Goal: Check status: Check status

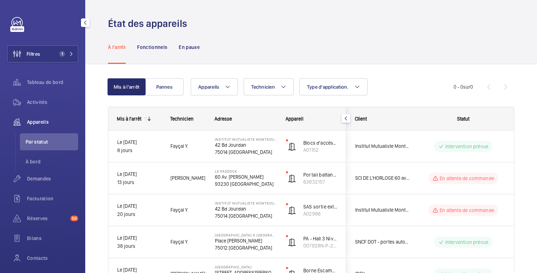
scroll to position [51, 0]
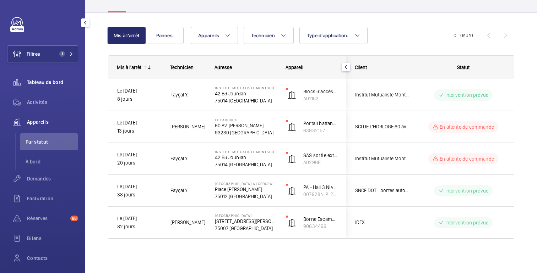
click at [53, 82] on font "Tableau de bord" at bounding box center [45, 83] width 36 height 6
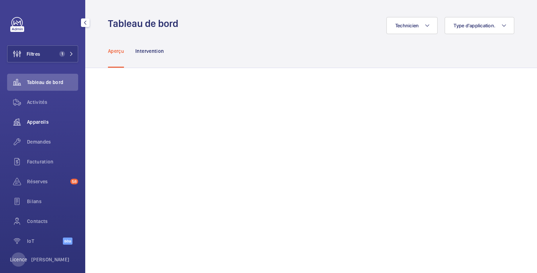
click at [48, 121] on font "Appareils" at bounding box center [38, 122] width 22 height 6
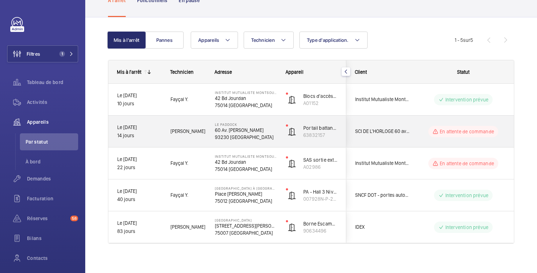
scroll to position [51, 0]
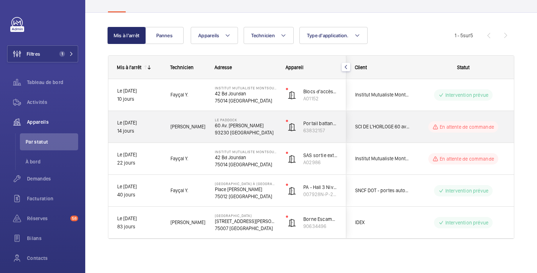
click at [422, 131] on wm-front-pills-cell "En attente de commande" at bounding box center [463, 126] width 88 height 11
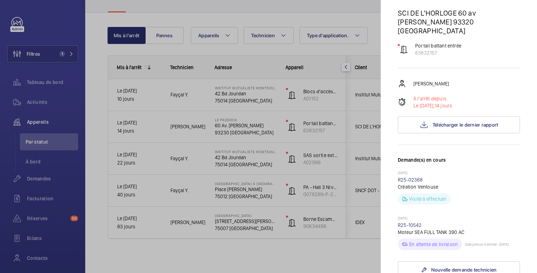
scroll to position [0, 0]
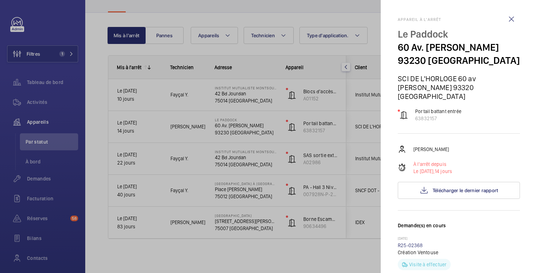
click at [361, 121] on div at bounding box center [268, 136] width 537 height 273
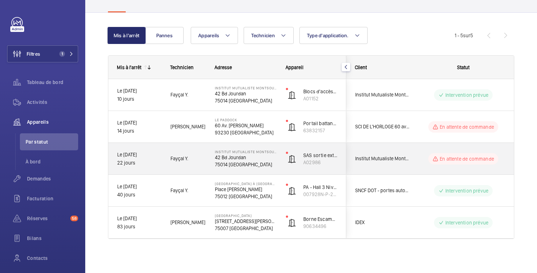
click at [425, 154] on wm-front-pills-cell "En attente de commande" at bounding box center [463, 158] width 88 height 11
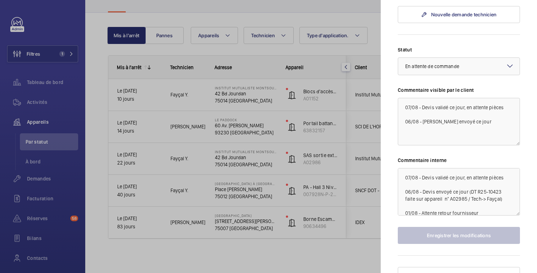
scroll to position [269, 0]
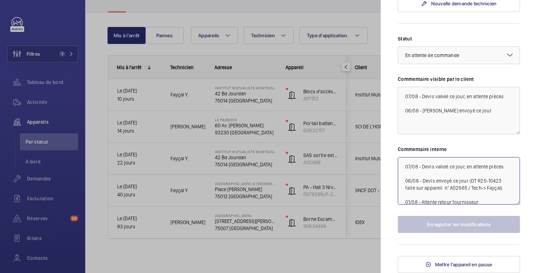
click at [490, 180] on textarea "07/08 - Devis validé ce jour, en attente pièces 06/08 - Devis envoyé ce jour (D…" at bounding box center [459, 181] width 122 height 48
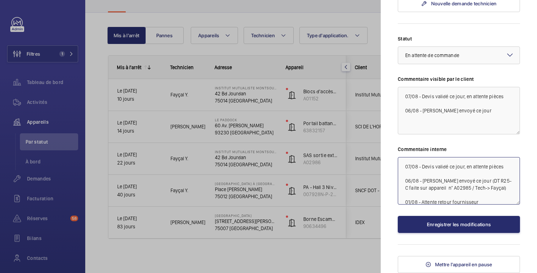
type textarea "07/08 - Devis validé ce jour, en attente pièces 06/08 - [PERSON_NAME] envoyé ce…"
click at [428, 145] on div "Statut Sélectionnez un statut × En attente de commande × Commentaire visible pa…" at bounding box center [459, 134] width 122 height 198
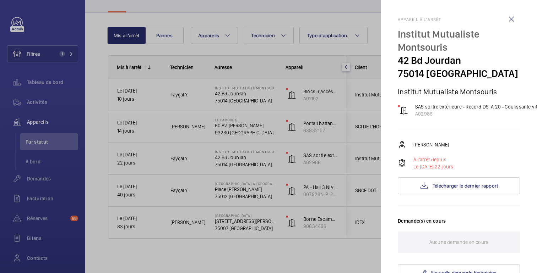
scroll to position [14, 0]
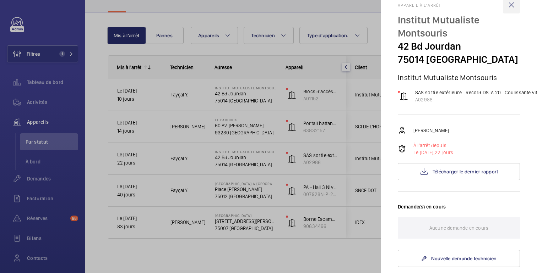
click at [514, 5] on wm-front-icon-button at bounding box center [511, 4] width 17 height 17
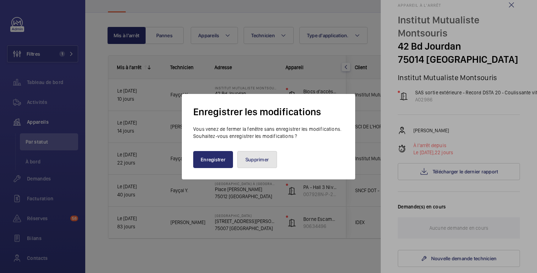
click at [251, 159] on font "Supprimer" at bounding box center [256, 160] width 23 height 6
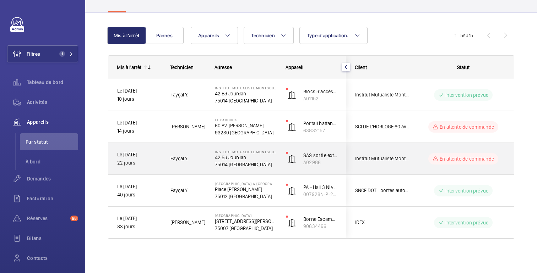
click at [418, 154] on div "En attente de commande" at bounding box center [458, 159] width 97 height 26
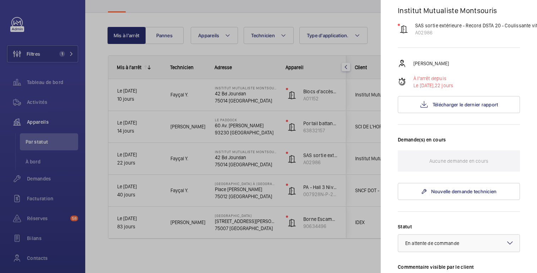
scroll to position [269, 0]
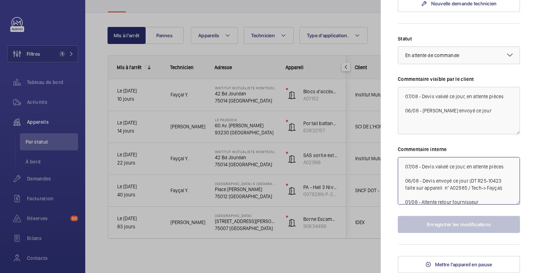
click at [495, 183] on textarea "07/08 - Devis validé ce jour, en attente pièces 06/08 - Devis envoyé ce jour (D…" at bounding box center [459, 181] width 122 height 48
click at [320, 174] on div at bounding box center [268, 136] width 537 height 273
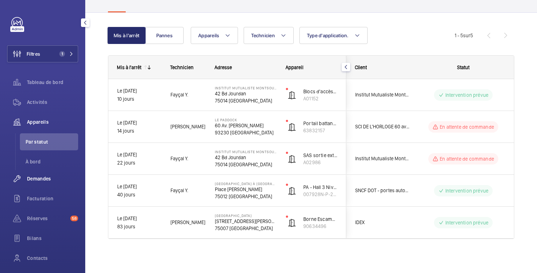
click at [40, 171] on div "Demandes" at bounding box center [42, 178] width 71 height 17
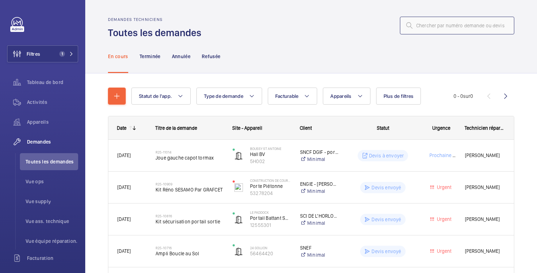
click at [429, 22] on input "text" at bounding box center [457, 26] width 114 height 18
click at [425, 27] on input "text" at bounding box center [457, 26] width 114 height 18
paste input "Jeep Avenger"
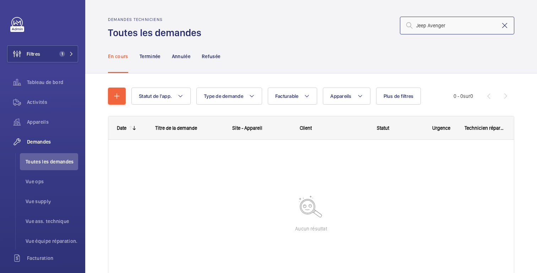
type input "Jeep Avenger"
click at [505, 24] on mat-icon at bounding box center [504, 25] width 9 height 9
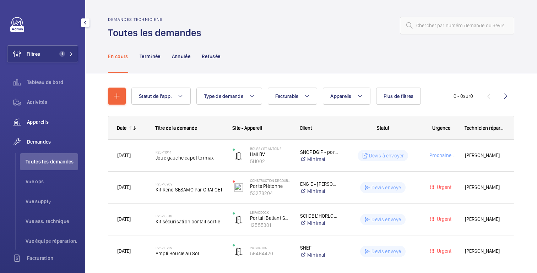
click at [43, 121] on font "Appareils" at bounding box center [38, 122] width 22 height 6
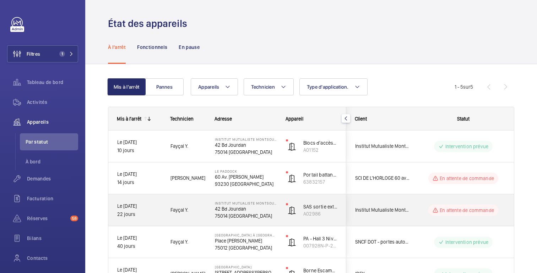
click at [408, 217] on div "Institut Mutualiste Montsouris" at bounding box center [378, 210] width 63 height 22
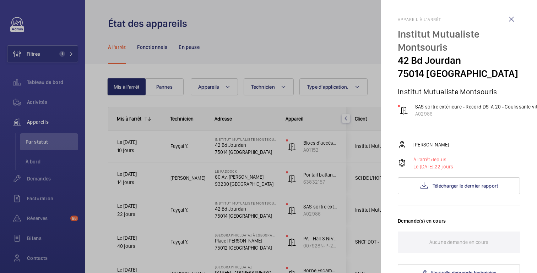
click at [349, 221] on div at bounding box center [268, 136] width 537 height 273
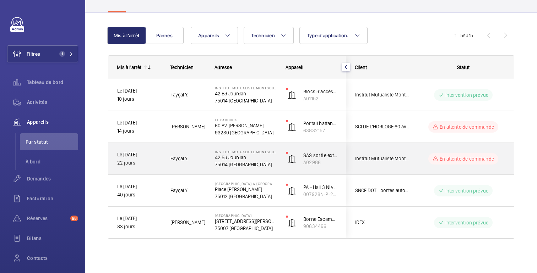
scroll to position [51, 0]
click at [423, 154] on wm-front-pills-cell "En attente de commande" at bounding box center [463, 159] width 88 height 11
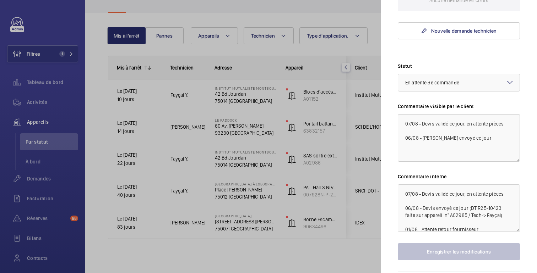
scroll to position [243, 0]
click at [489, 209] on textarea "07/08 - Devis validé ce jour, en attente pièces 06/08 - Devis envoyé ce jour (D…" at bounding box center [459, 208] width 122 height 48
click at [45, 79] on div at bounding box center [268, 136] width 537 height 273
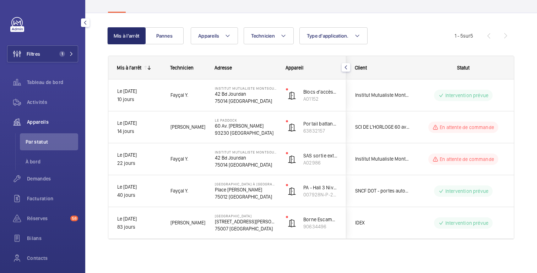
click at [47, 190] on div "Demandes" at bounding box center [42, 180] width 71 height 20
click at [45, 181] on font "Demandes" at bounding box center [39, 179] width 24 height 6
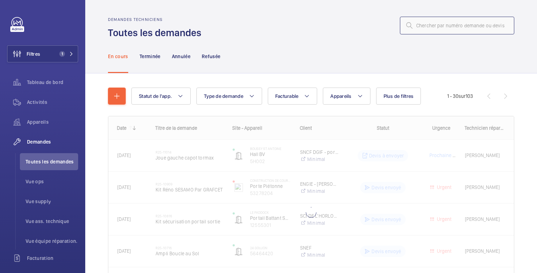
click at [464, 17] on input "text" at bounding box center [457, 26] width 114 height 18
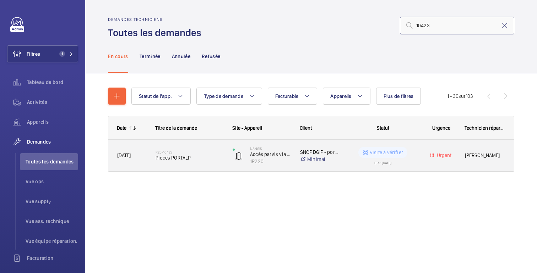
type input "10423"
click at [415, 157] on wm-front-pills-cell "Visite à vérifier ETA : [DATE]" at bounding box center [382, 156] width 69 height 18
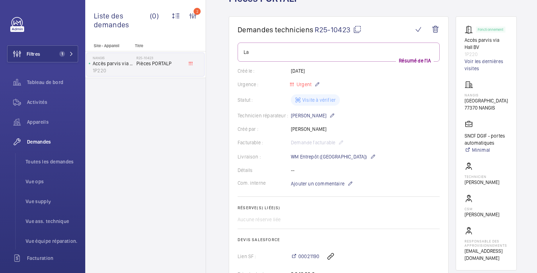
scroll to position [55, 0]
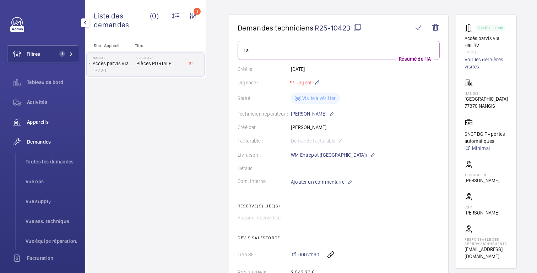
click at [43, 118] on div "Appareils" at bounding box center [42, 122] width 71 height 17
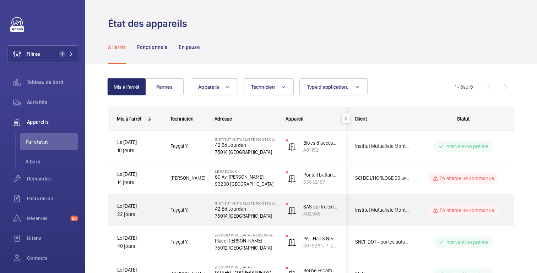
click at [419, 211] on div "En attente de commande" at bounding box center [458, 211] width 97 height 26
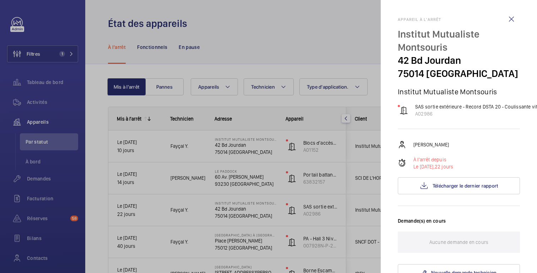
click at [351, 228] on div at bounding box center [268, 136] width 537 height 273
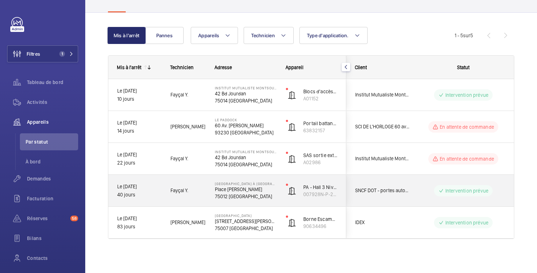
scroll to position [51, 0]
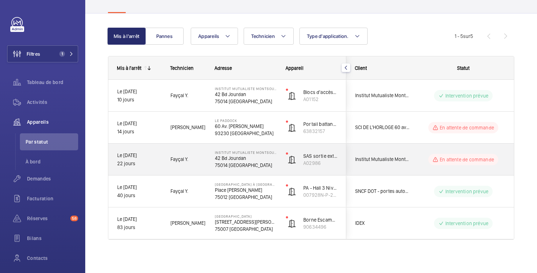
click at [421, 150] on div "En attente de commande" at bounding box center [458, 160] width 97 height 26
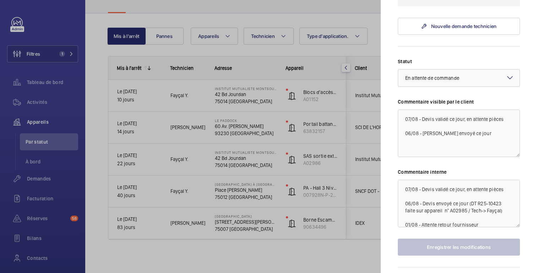
scroll to position [7, 0]
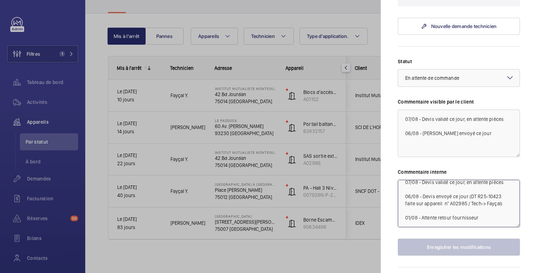
click at [491, 195] on textarea "07/08 - Devis validé ce jour, en attente pièces 06/08 - Devis envoyé ce jour (D…" at bounding box center [459, 204] width 122 height 48
click at [253, 159] on div at bounding box center [268, 136] width 537 height 273
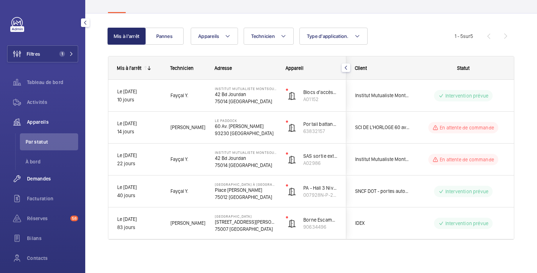
click at [49, 183] on div "Demandes" at bounding box center [42, 178] width 71 height 17
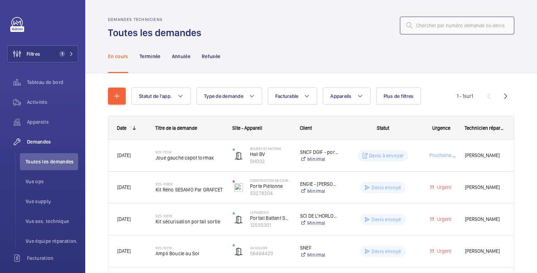
click at [435, 30] on input "text" at bounding box center [457, 26] width 114 height 18
paste input "10423"
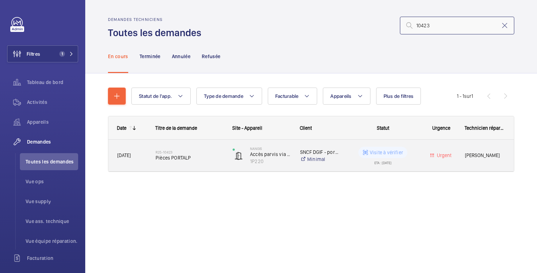
type input "10423"
click at [424, 157] on div "Urgent" at bounding box center [437, 156] width 38 height 22
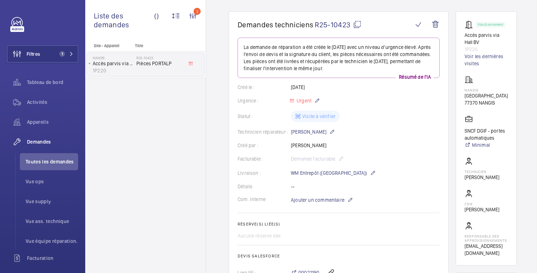
scroll to position [47, 0]
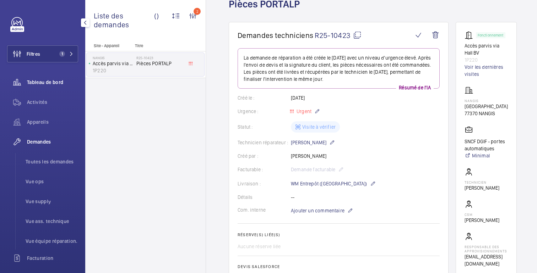
click at [34, 86] on div "Tableau de bord" at bounding box center [42, 82] width 71 height 17
